Goal: Complete application form

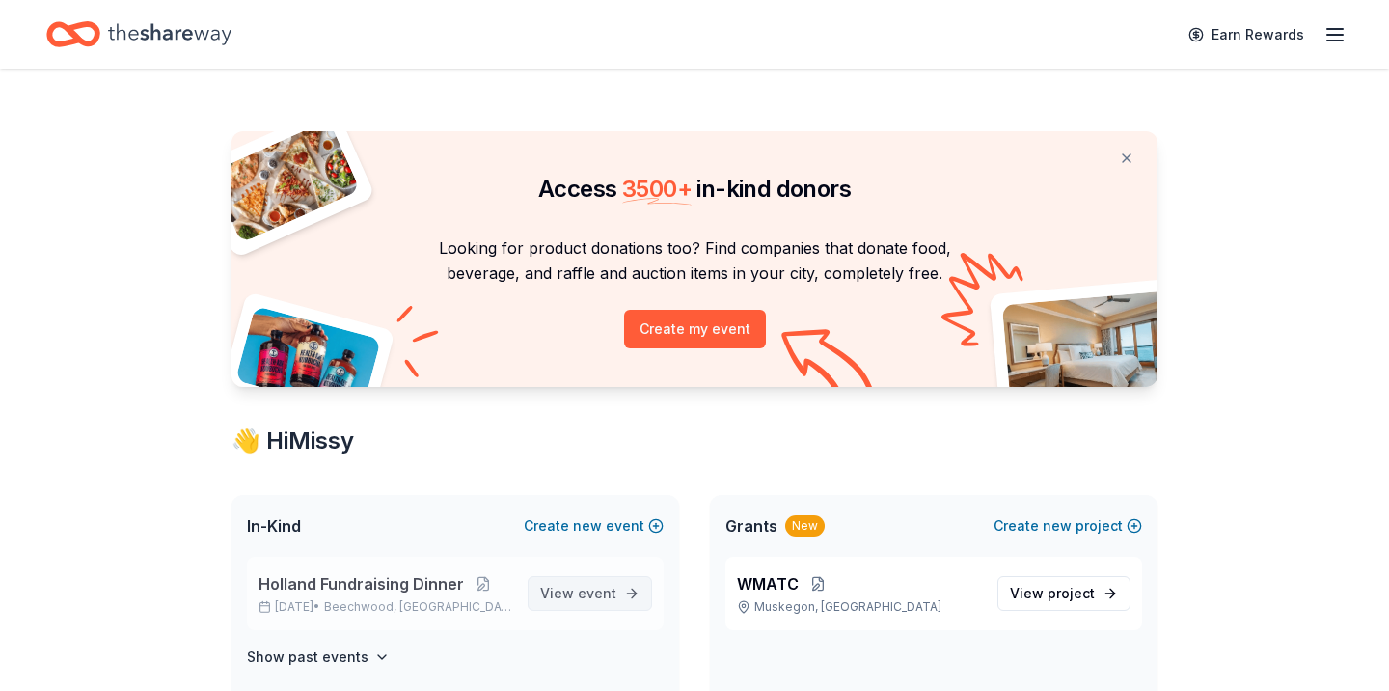
click at [557, 589] on span "View event" at bounding box center [578, 593] width 76 height 23
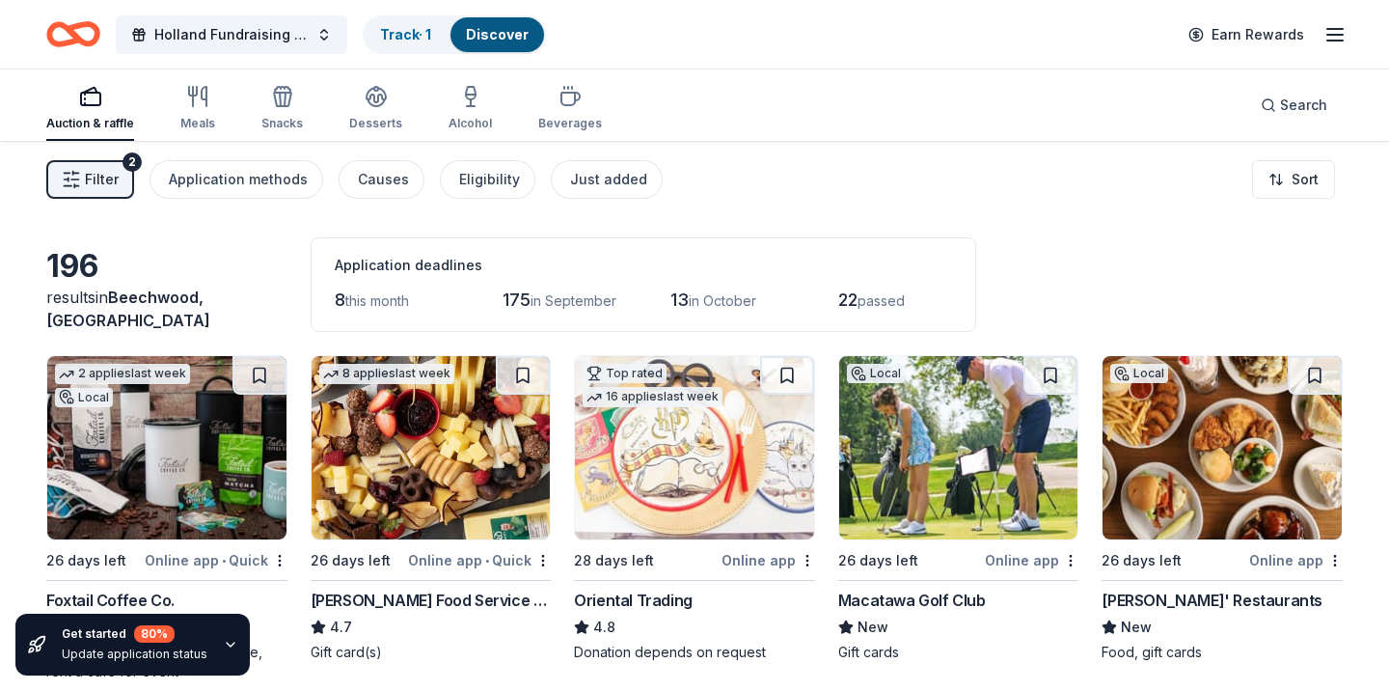
click at [168, 462] on img at bounding box center [166, 447] width 239 height 183
click at [206, 449] on img at bounding box center [166, 447] width 239 height 183
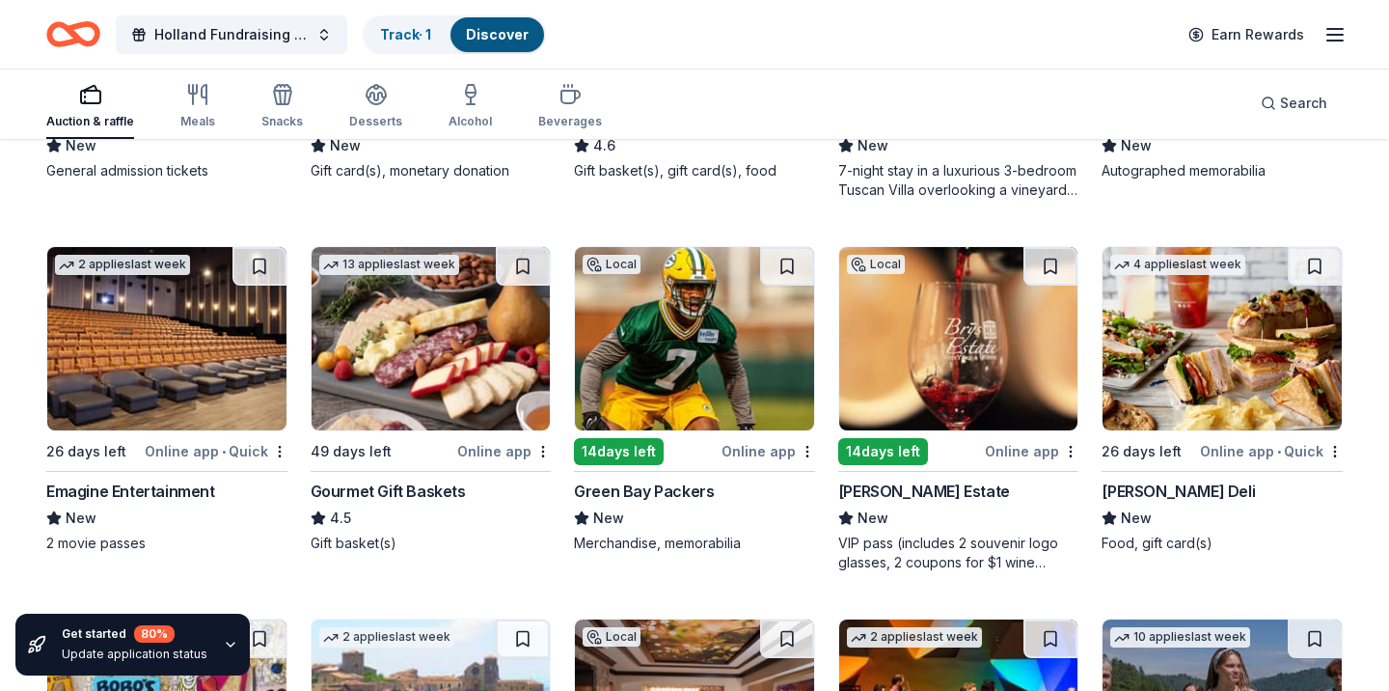
scroll to position [1983, 0]
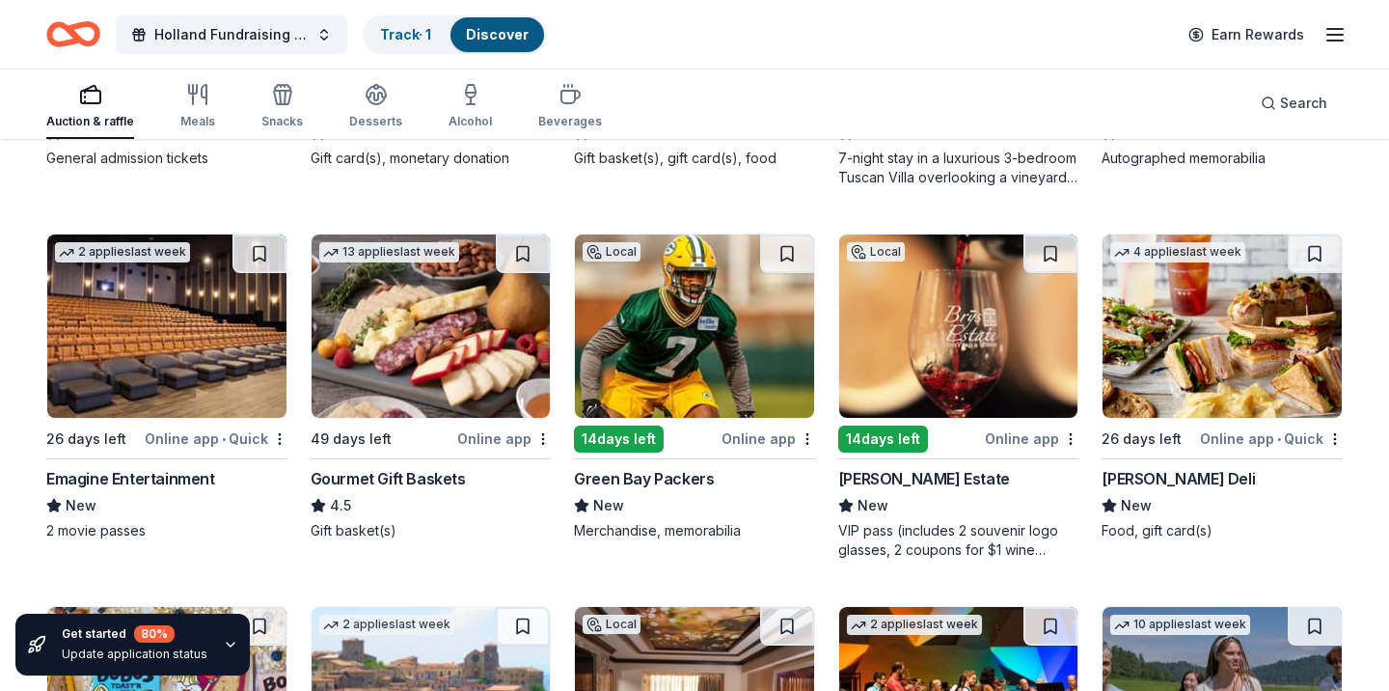
click at [169, 374] on img at bounding box center [166, 325] width 239 height 183
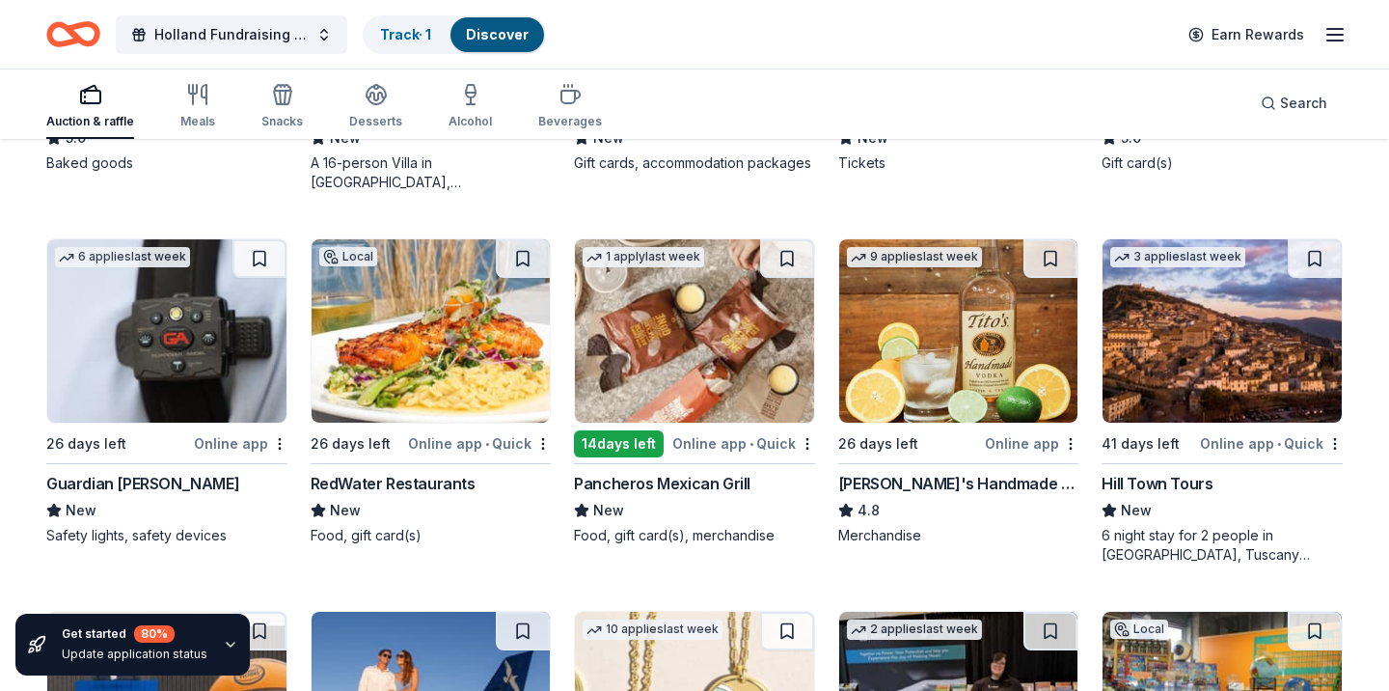
scroll to position [2724, 0]
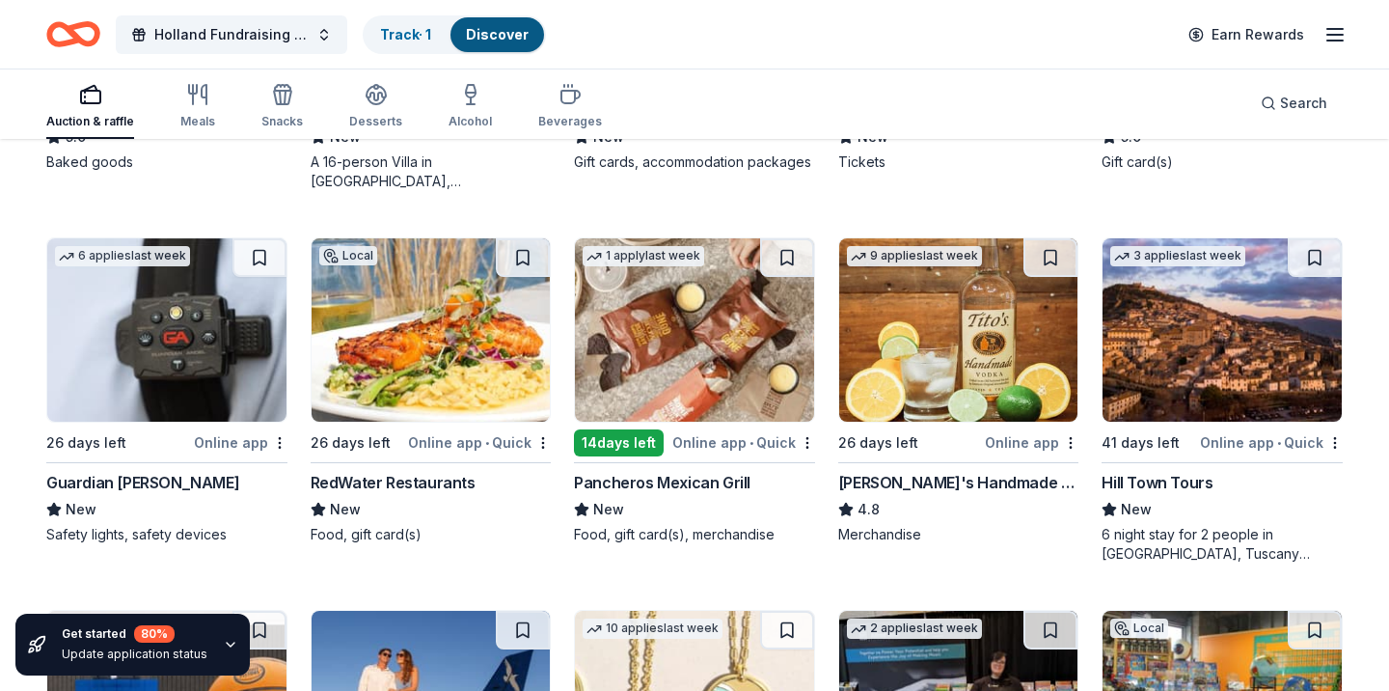
click at [204, 359] on img at bounding box center [166, 329] width 239 height 183
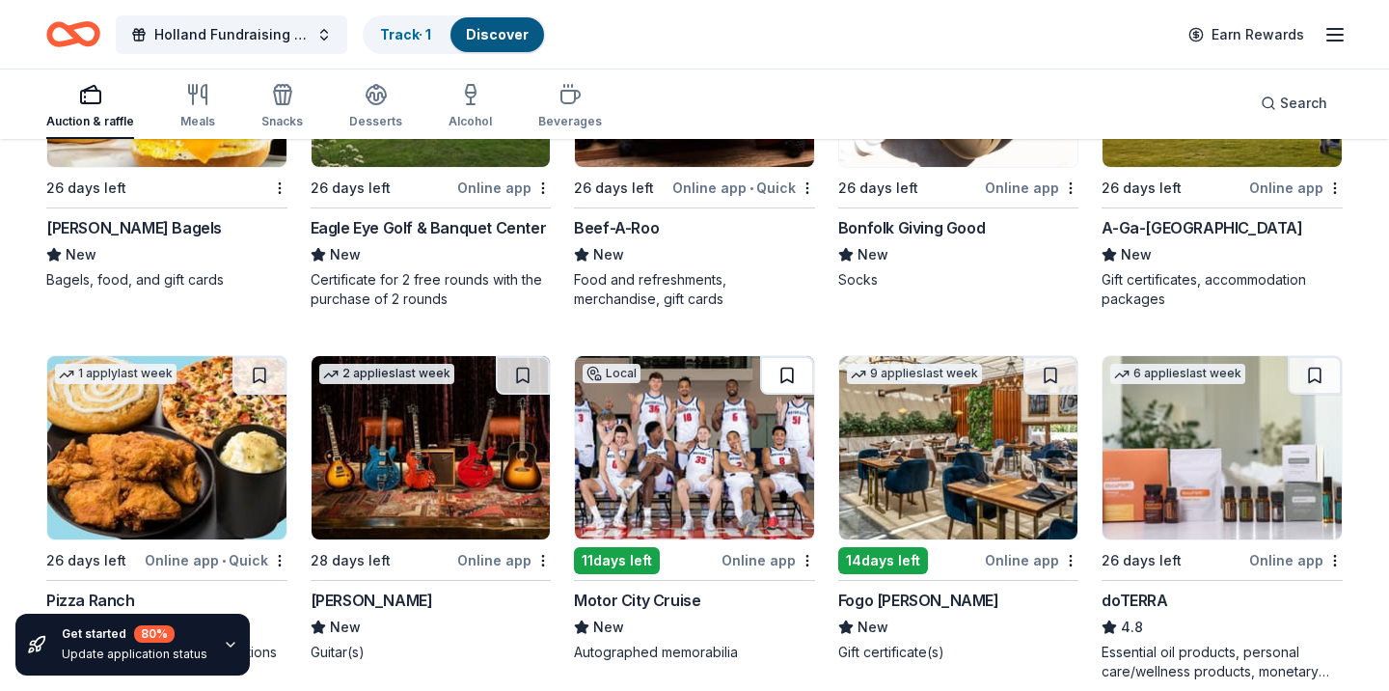
scroll to position [4464, 0]
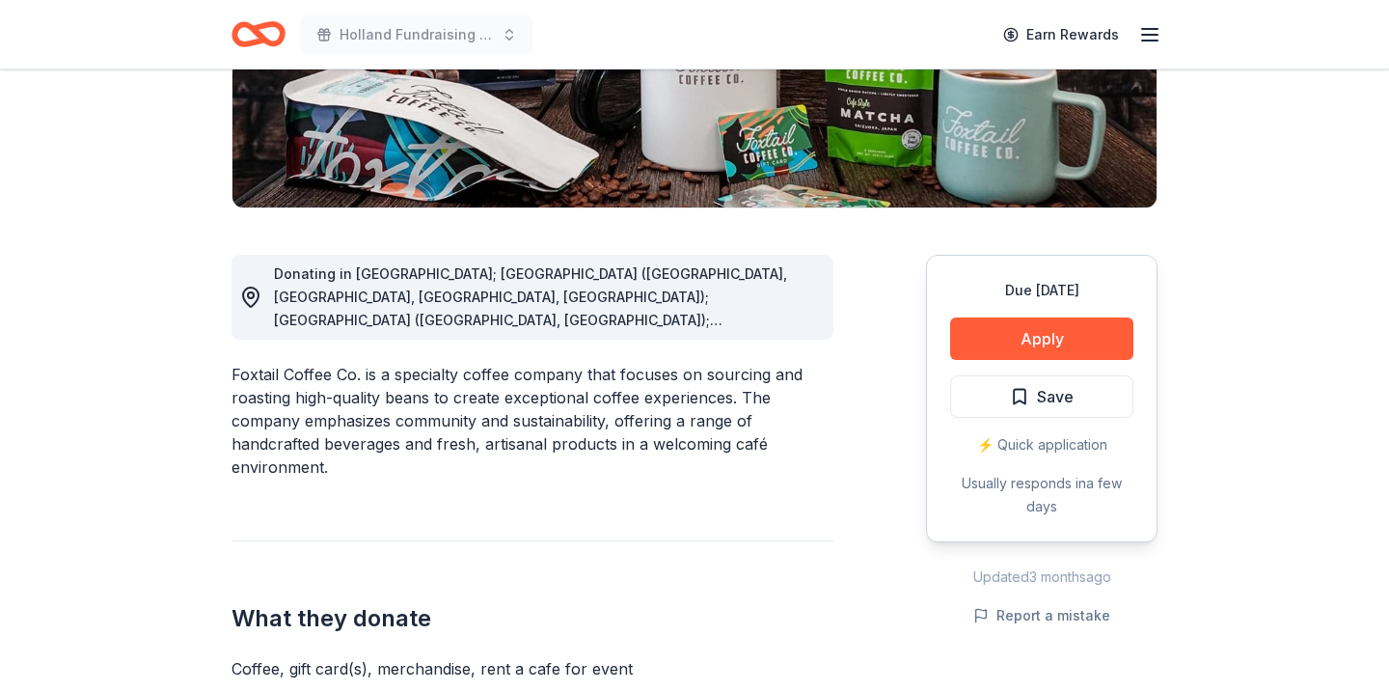
scroll to position [379, 0]
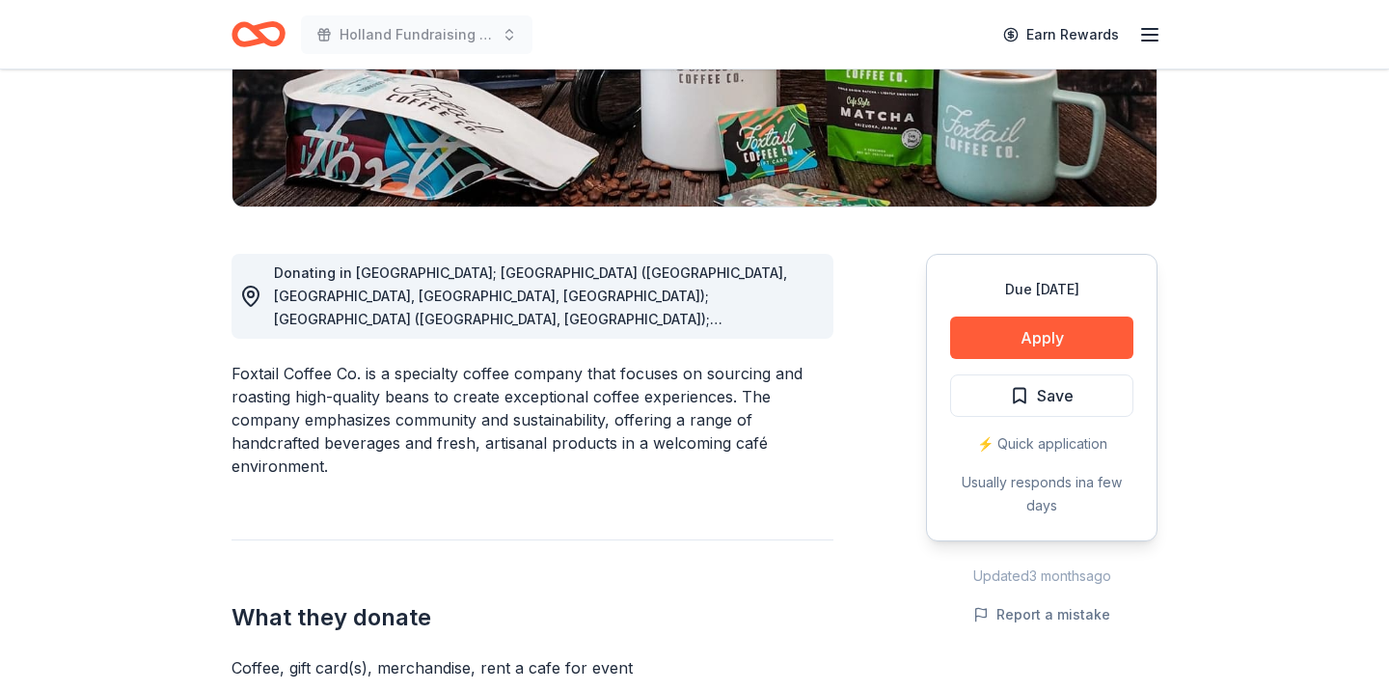
click at [990, 367] on div "Due in 26 days Apply Save ⚡️ Quick application Usually responds in a few days" at bounding box center [1042, 397] width 232 height 287
click at [989, 348] on button "Apply" at bounding box center [1041, 337] width 183 height 42
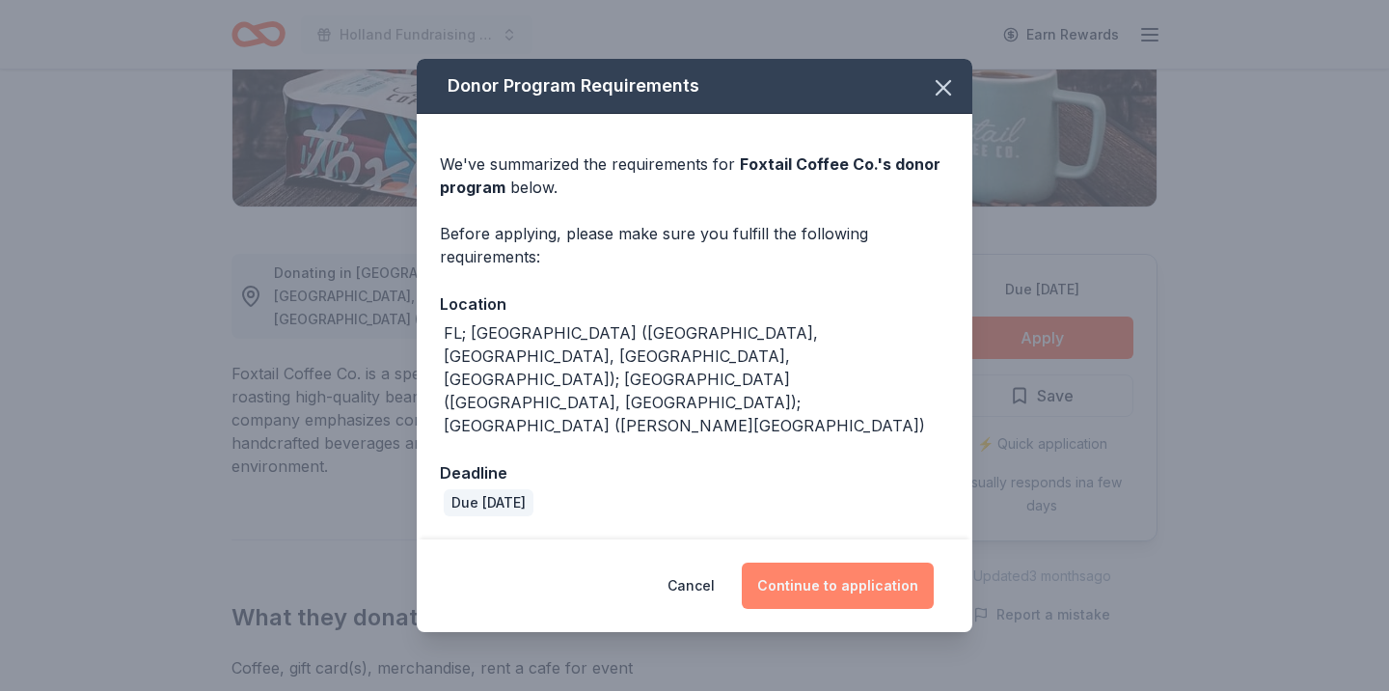
click at [843, 562] on button "Continue to application" at bounding box center [838, 585] width 192 height 46
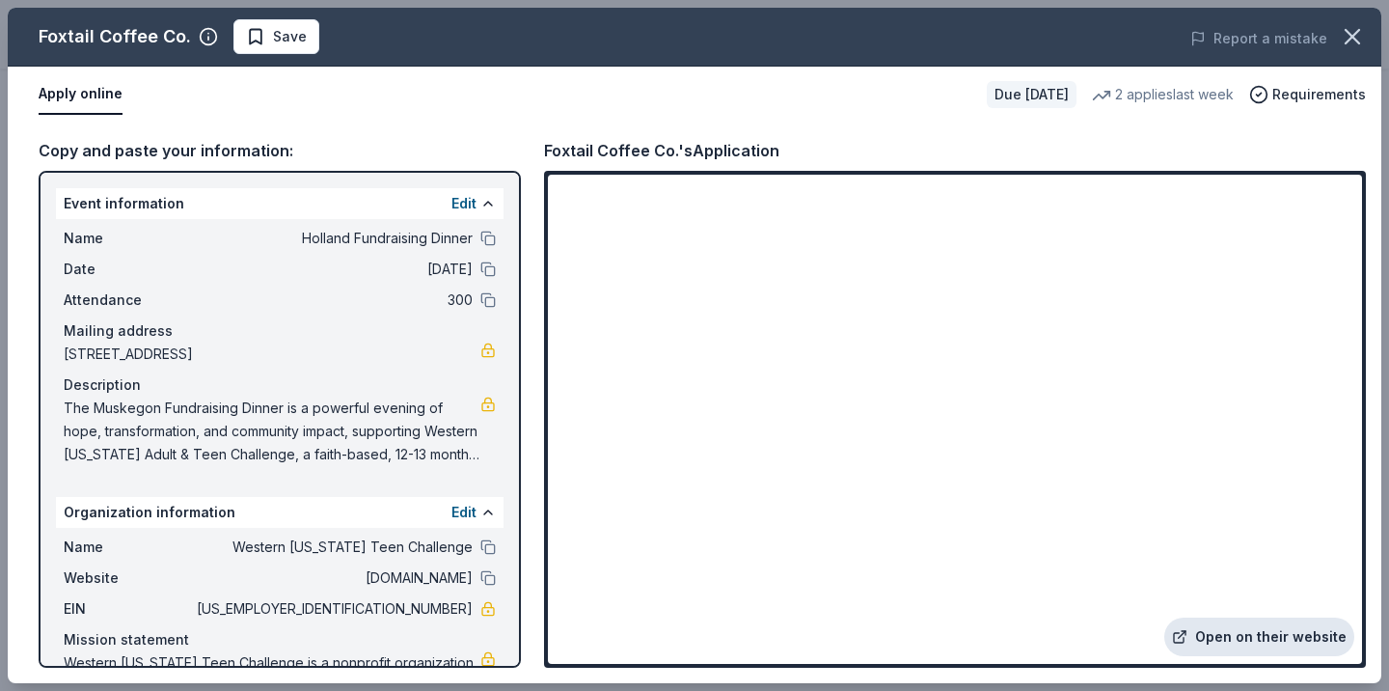
click at [1232, 624] on link "Open on their website" at bounding box center [1259, 636] width 190 height 39
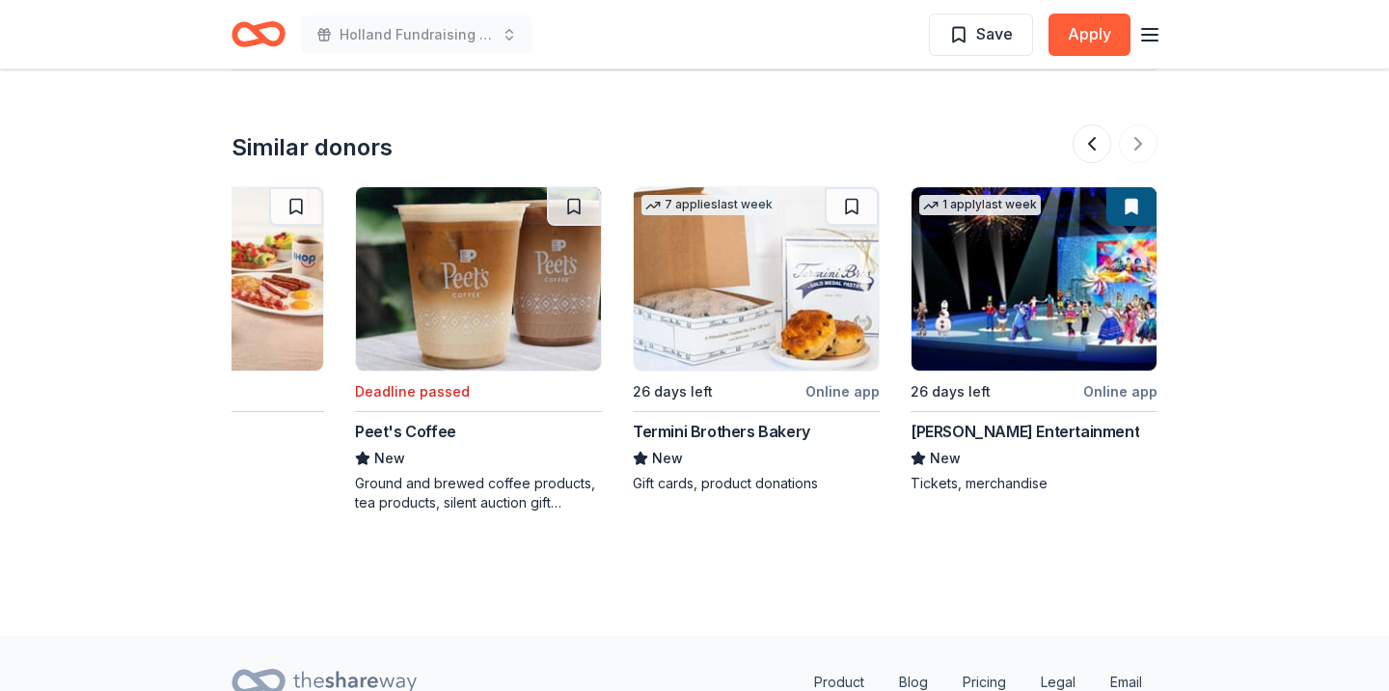
scroll to position [2027, 0]
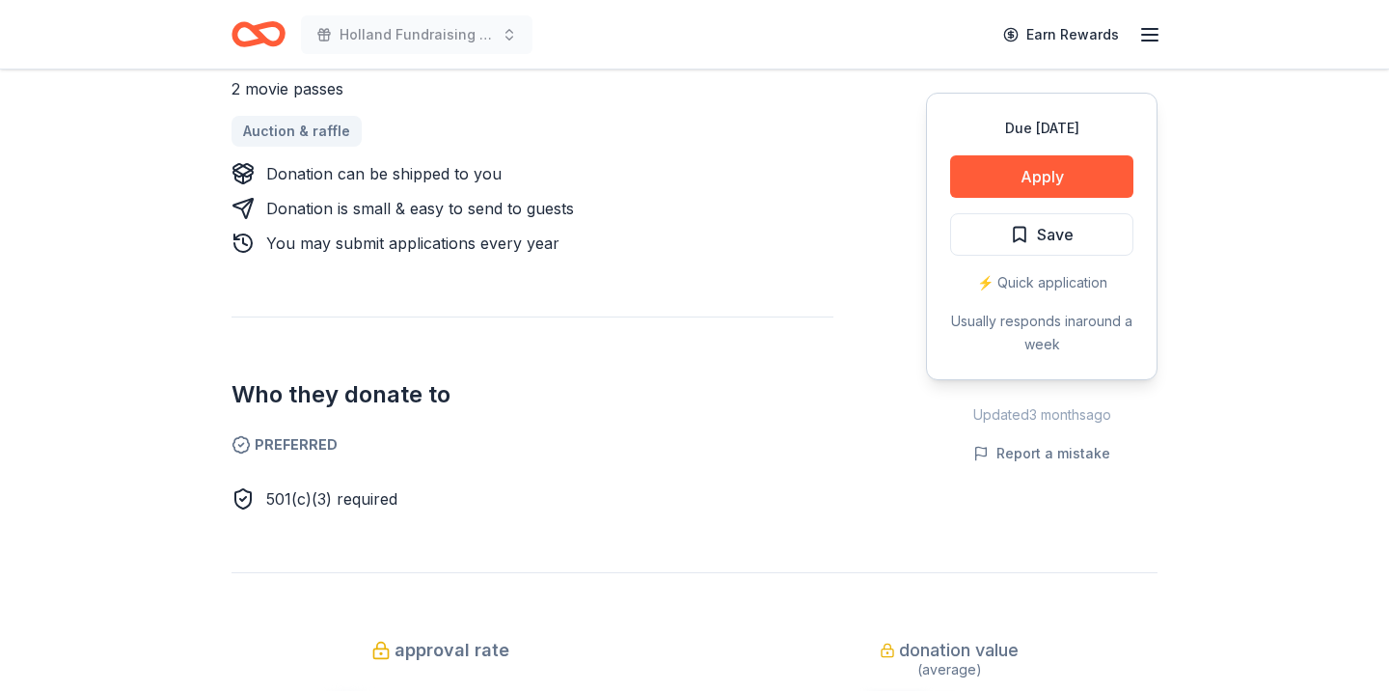
scroll to position [912, 0]
click at [1040, 191] on button "Apply" at bounding box center [1041, 176] width 183 height 42
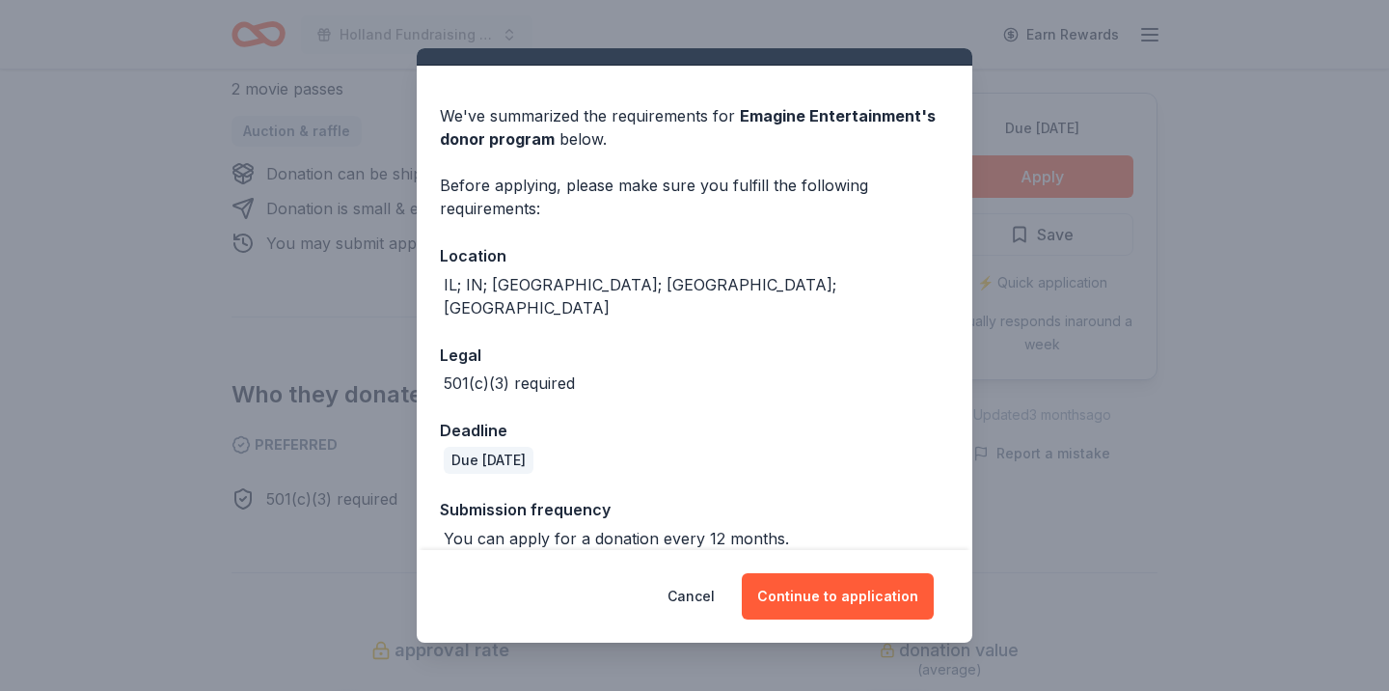
scroll to position [36, 0]
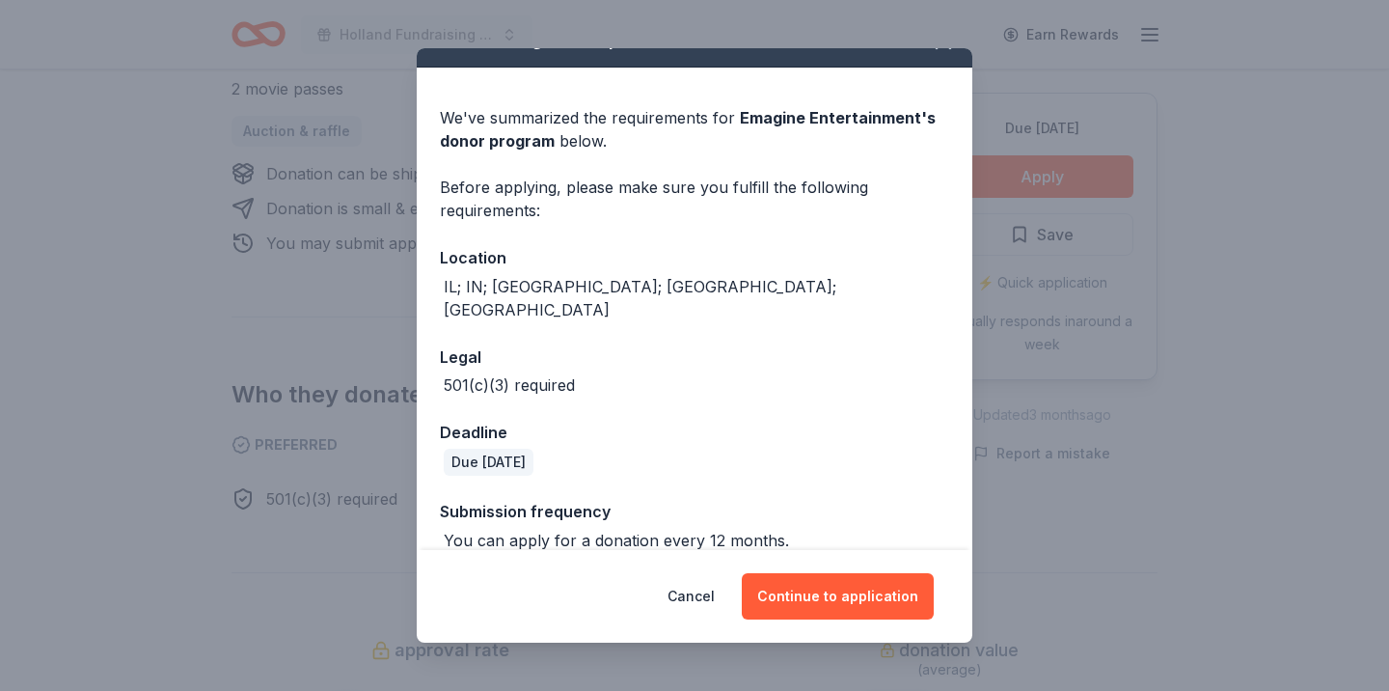
click at [858, 620] on div "Cancel Continue to application" at bounding box center [695, 596] width 556 height 93
click at [851, 602] on button "Continue to application" at bounding box center [838, 596] width 192 height 46
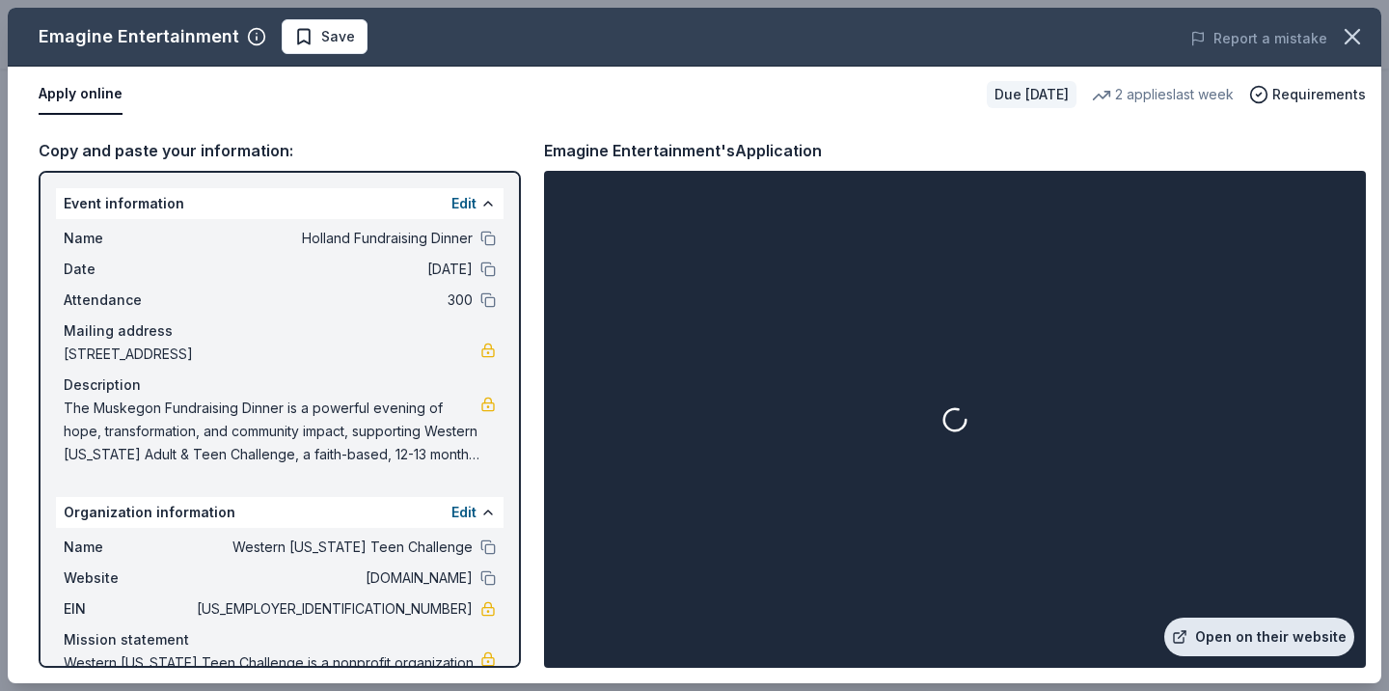
click at [1199, 646] on link "Open on their website" at bounding box center [1259, 636] width 190 height 39
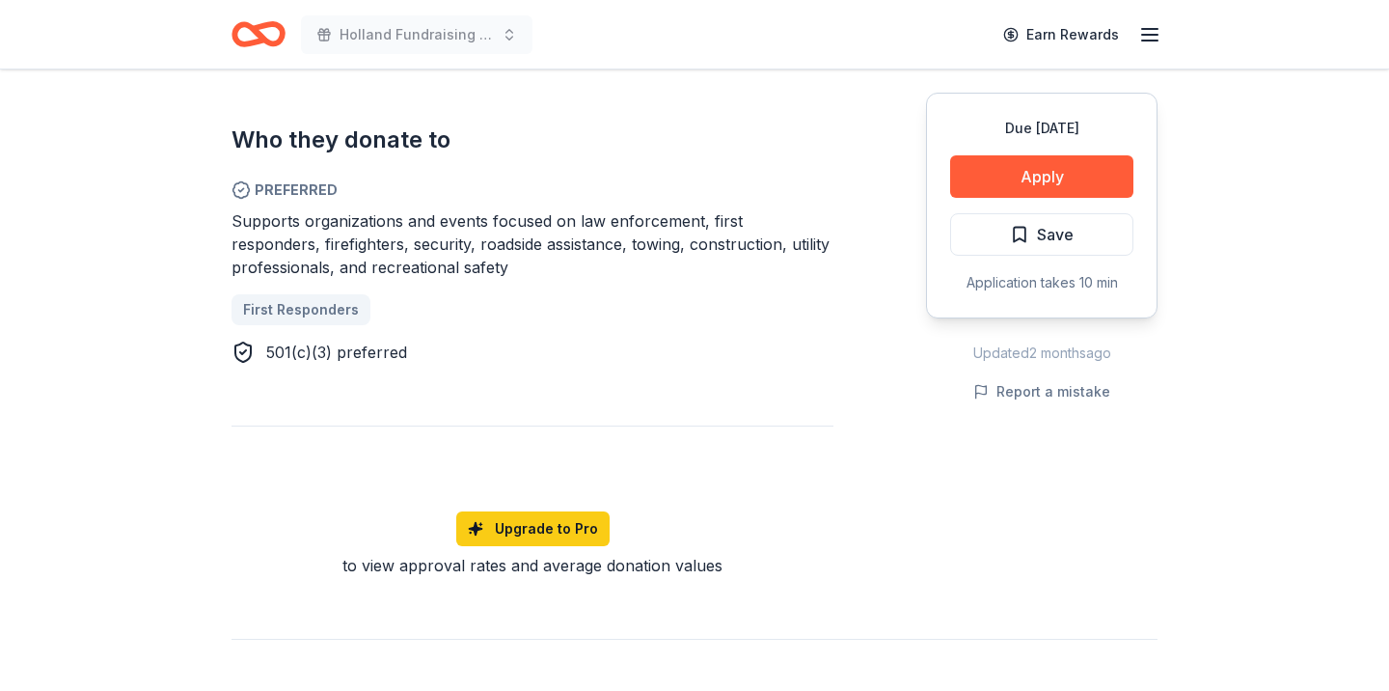
scroll to position [1052, 0]
